Goal: Find specific fact: Find contact information

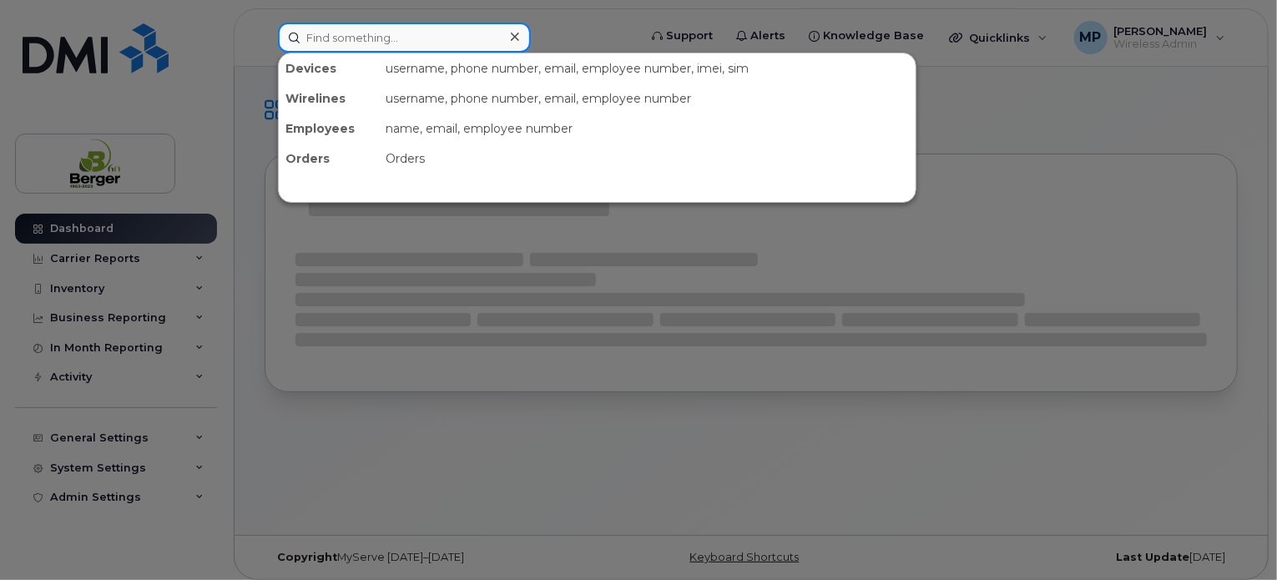
click at [417, 49] on input at bounding box center [404, 38] width 253 height 30
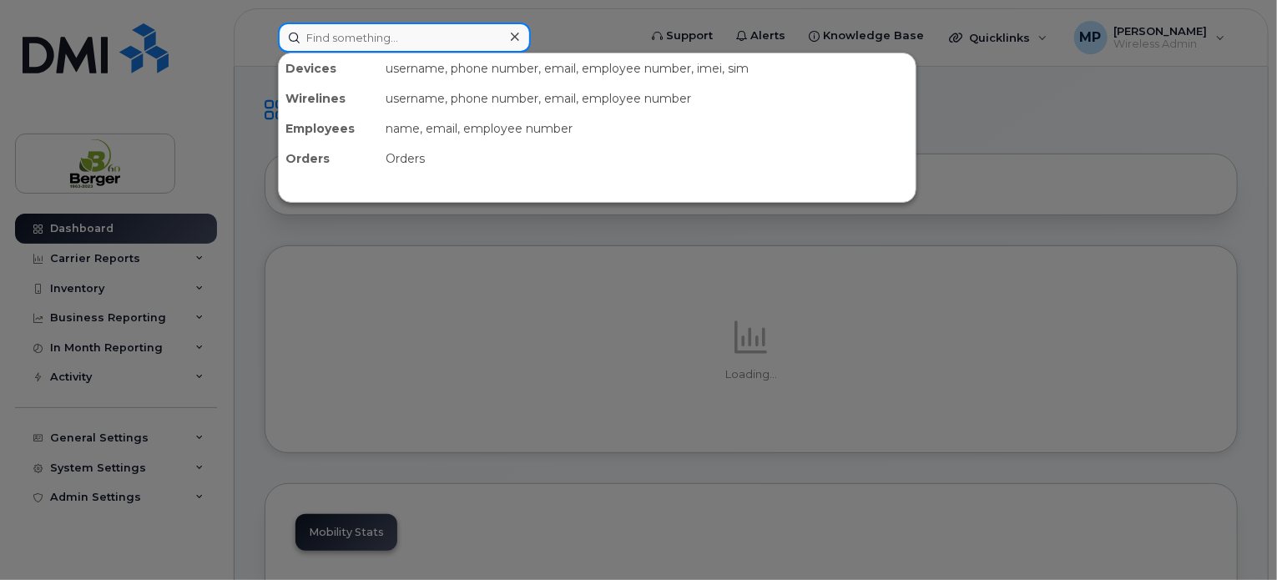
paste input "89302610104375885932"
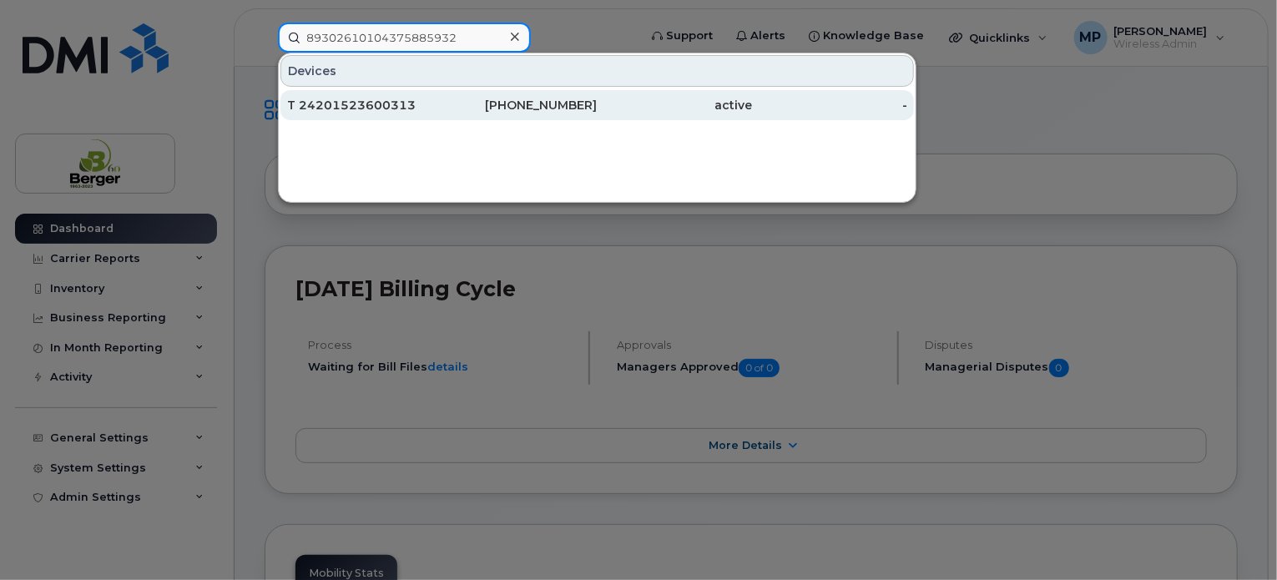
type input "89302610104375885932"
click at [401, 99] on div "T 24201523600313" at bounding box center [364, 105] width 155 height 17
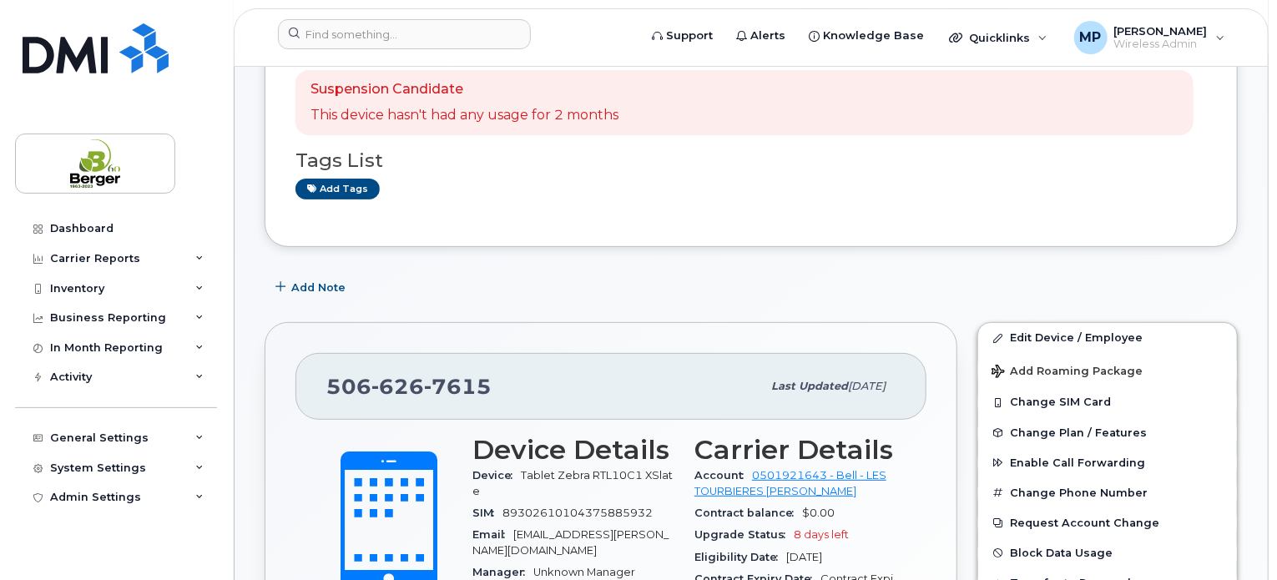
scroll to position [167, 0]
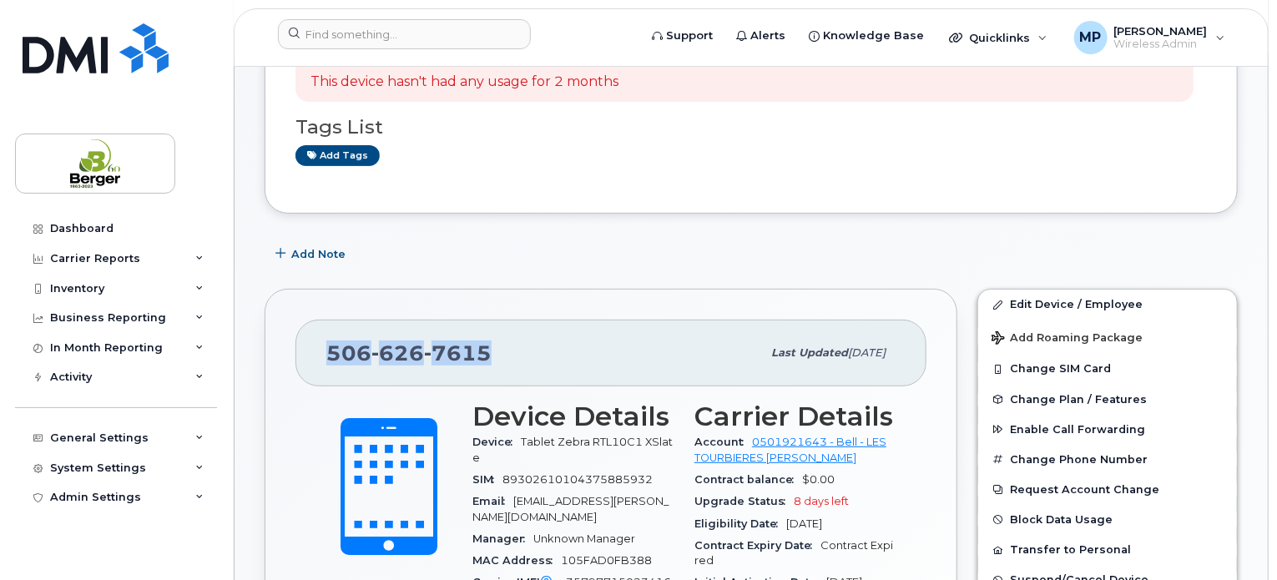
drag, startPoint x: 480, startPoint y: 353, endPoint x: 307, endPoint y: 363, distance: 173.0
click at [307, 363] on div "[PHONE_NUMBER] Last updated [DATE]" at bounding box center [610, 353] width 631 height 67
copy span "[PHONE_NUMBER]"
